Goal: Transaction & Acquisition: Download file/media

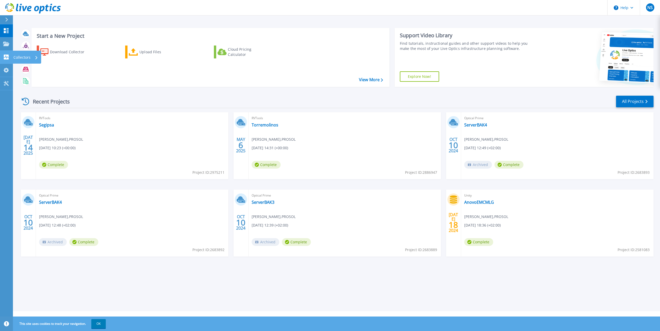
click at [21, 58] on p "Collectors" at bounding box center [21, 57] width 17 height 13
click at [62, 53] on div "Download Collector" at bounding box center [70, 52] width 41 height 10
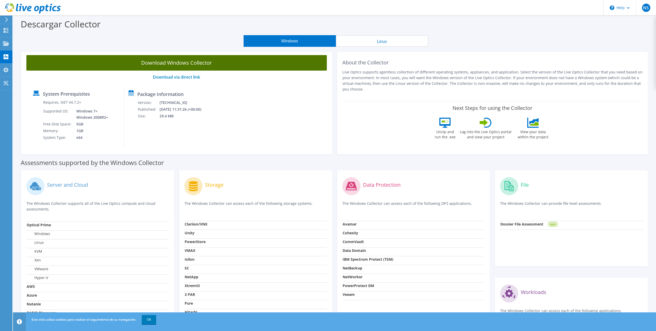
click at [265, 68] on link "Download Windows Collector" at bounding box center [176, 63] width 300 height 16
